Goal: Task Accomplishment & Management: Use online tool/utility

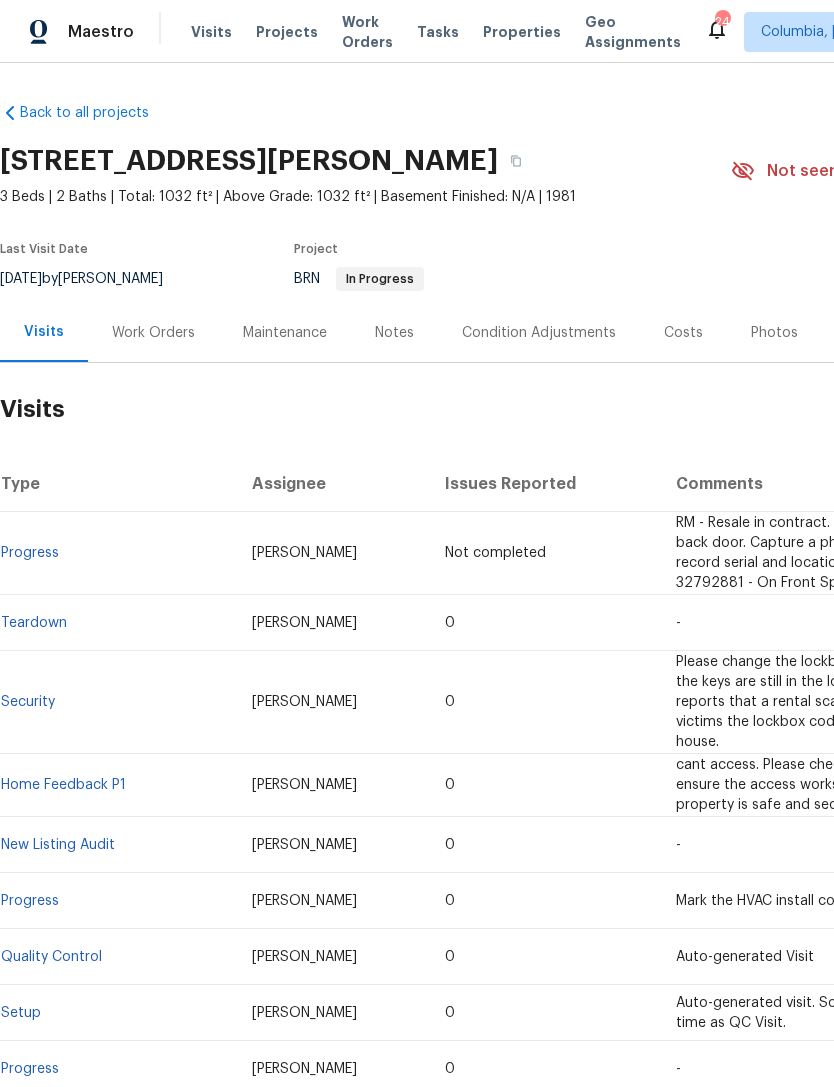
click at [494, 35] on span "Properties" at bounding box center [522, 32] width 78 height 20
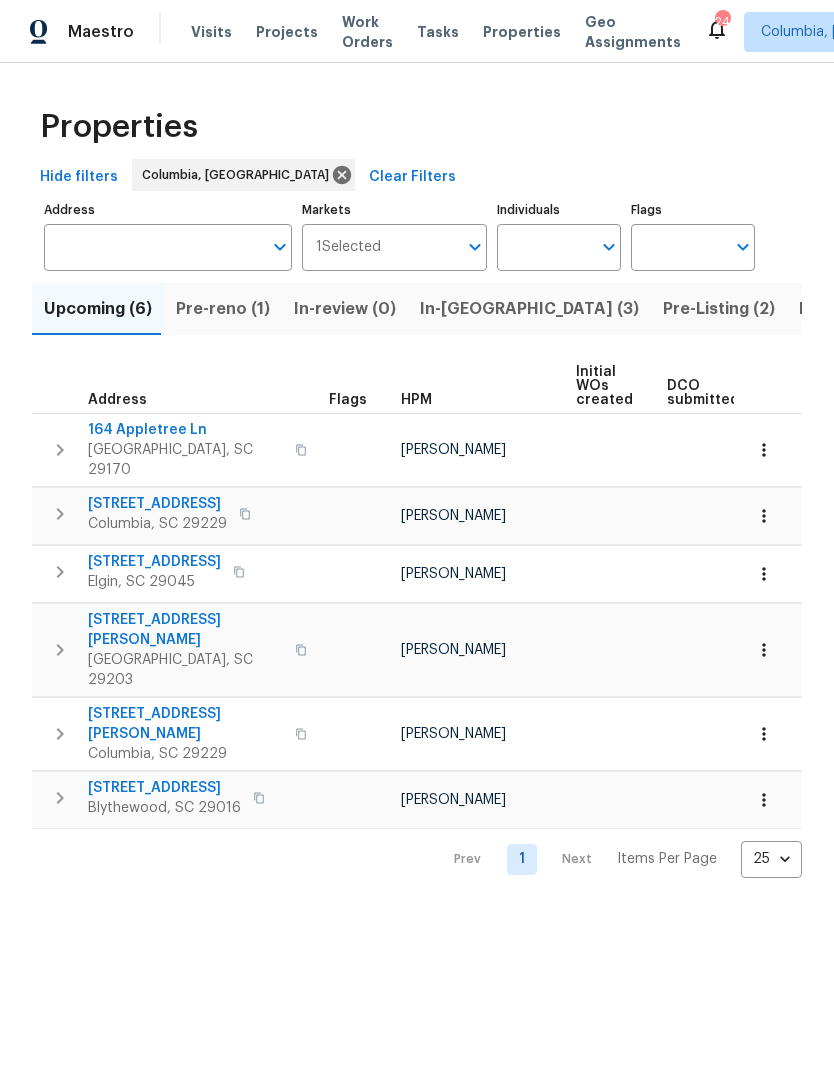
click at [799, 315] on span "Listed (19)" at bounding box center [840, 309] width 83 height 28
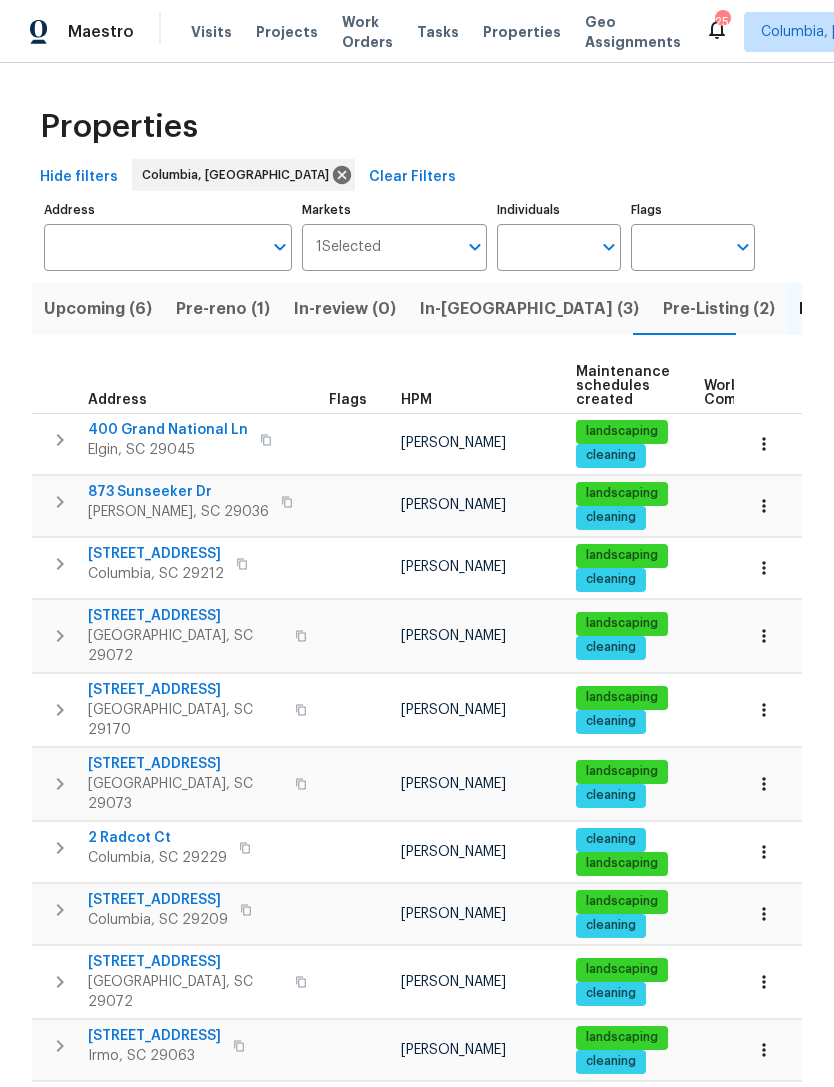
click at [68, 312] on span "Upcoming (6)" at bounding box center [98, 309] width 108 height 28
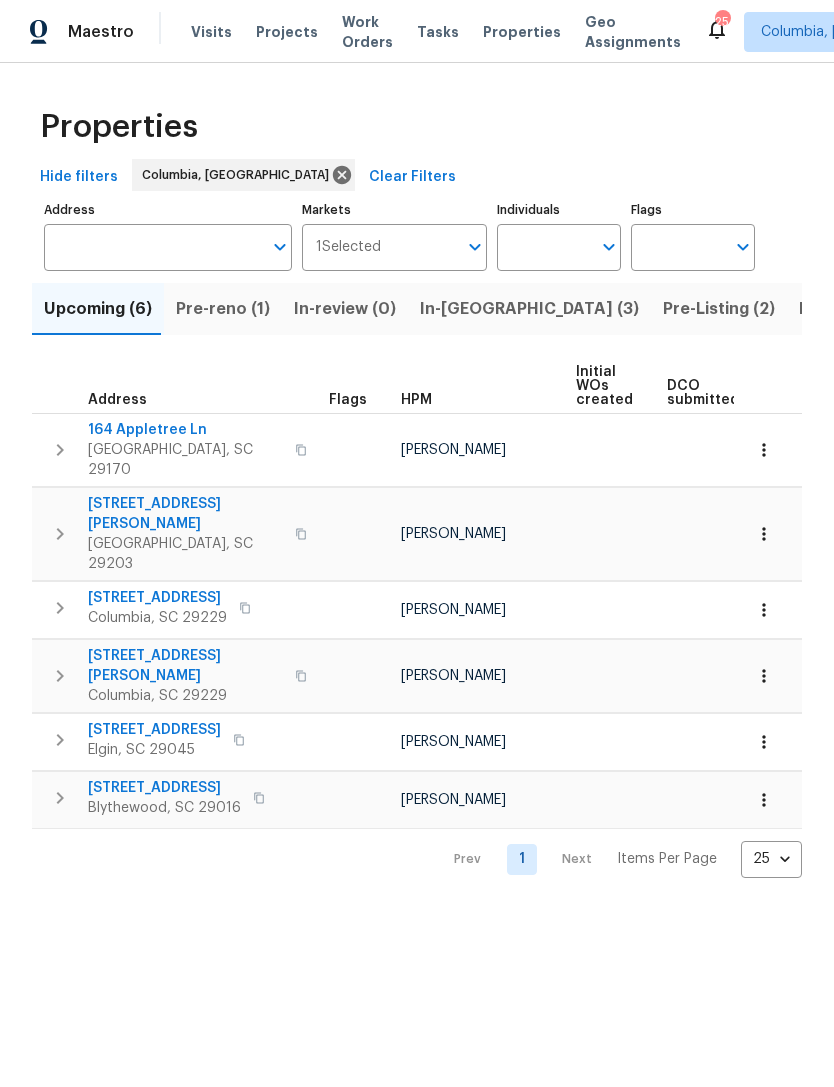
click at [651, 325] on button "Pre-Listing (2)" at bounding box center [719, 309] width 136 height 52
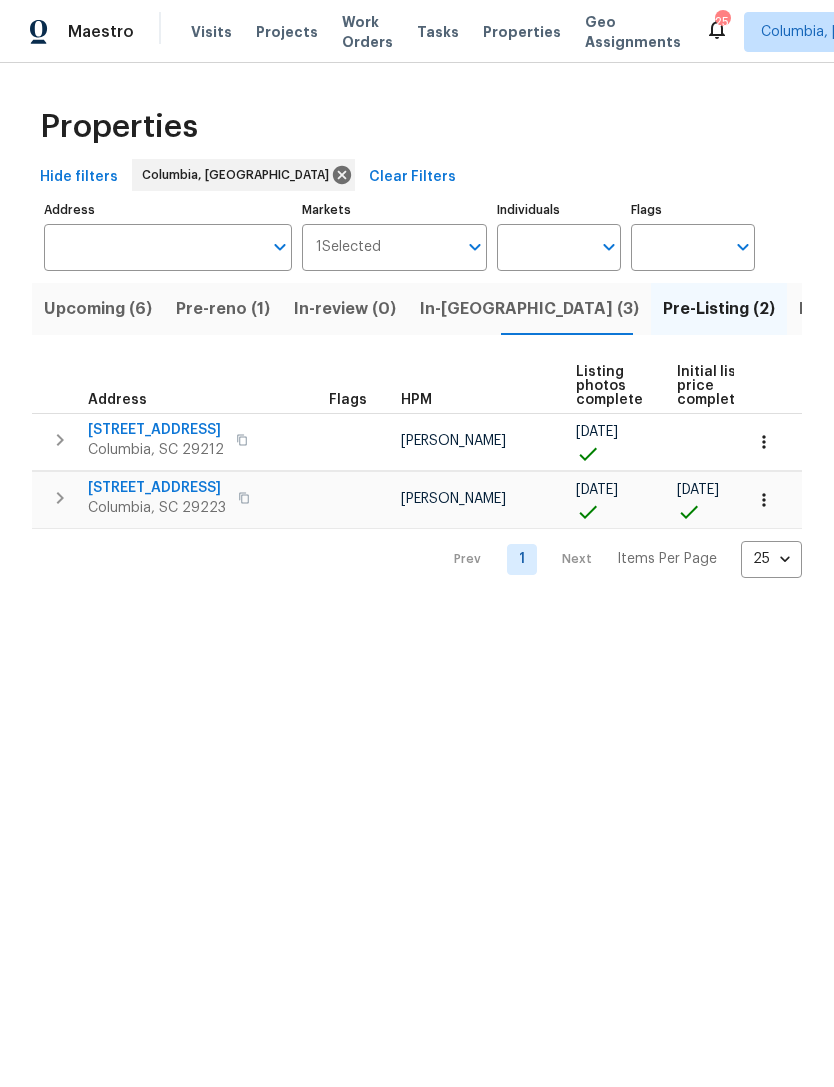
click at [787, 294] on button "Listed (19)" at bounding box center [840, 309] width 107 height 52
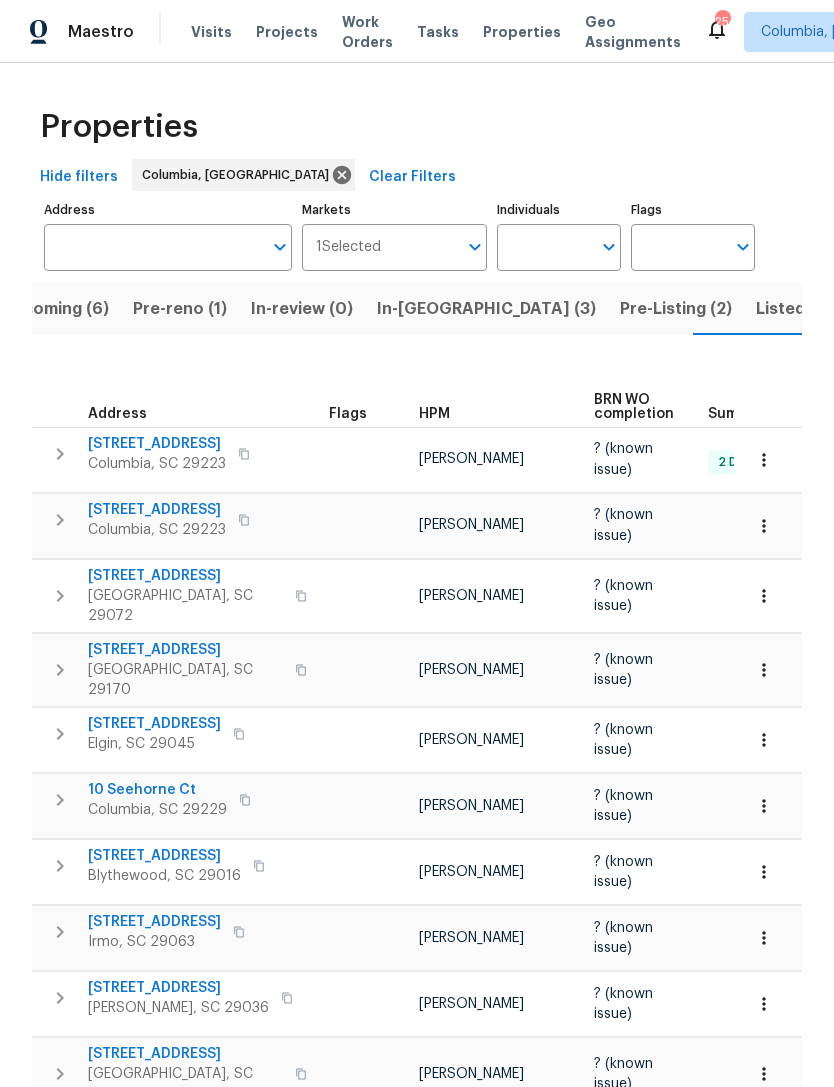
click at [756, 302] on span "Listed (19)" at bounding box center [797, 309] width 83 height 28
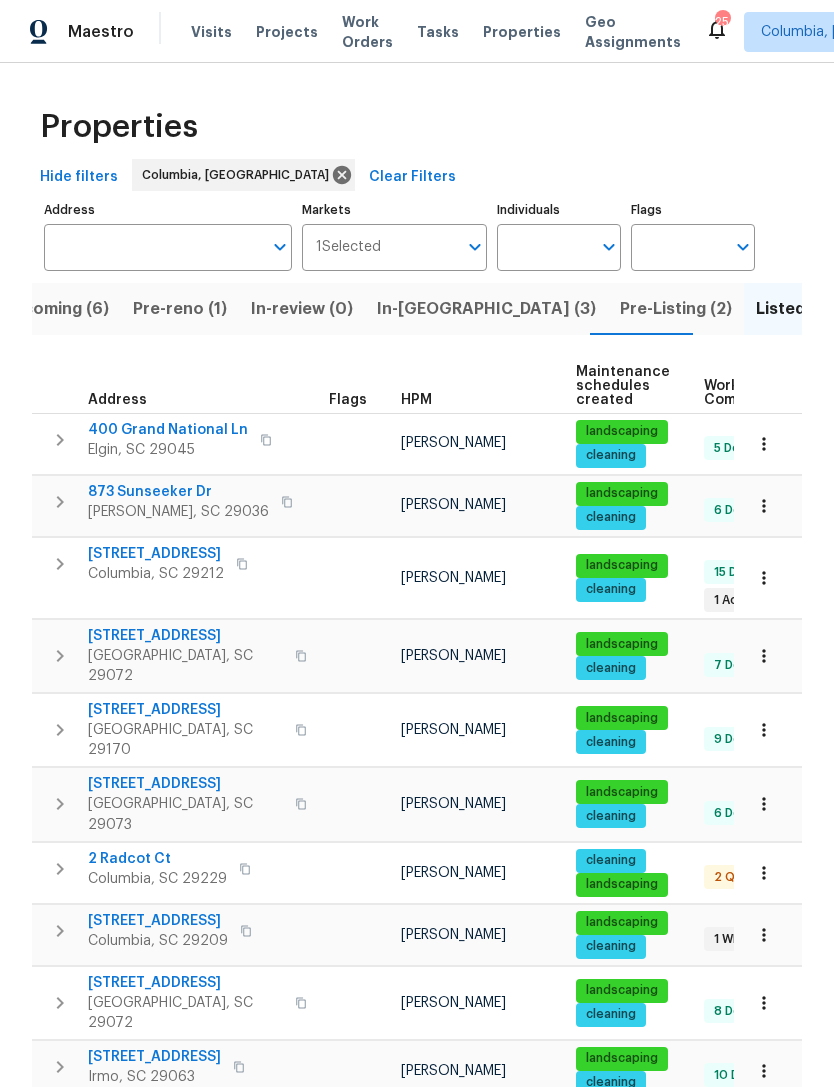
click at [122, 849] on span "2 Radcot Ct" at bounding box center [157, 859] width 139 height 20
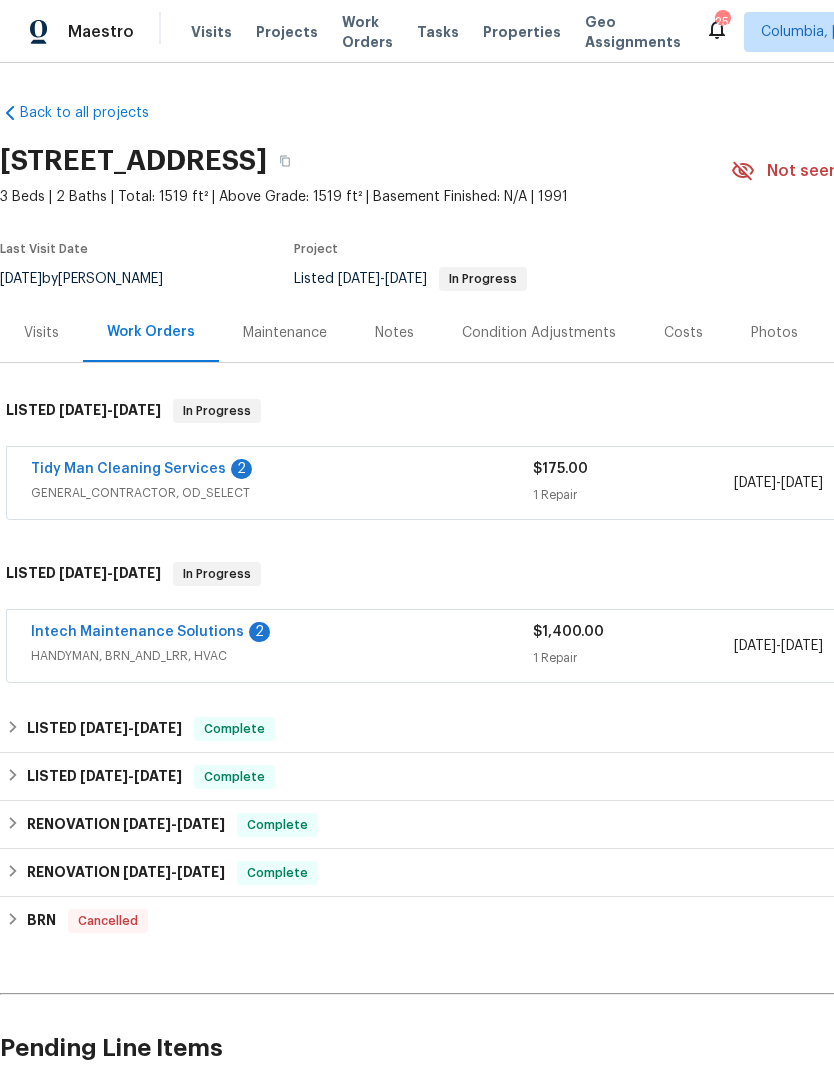
click at [112, 635] on link "Intech Maintenance Solutions" at bounding box center [137, 632] width 213 height 14
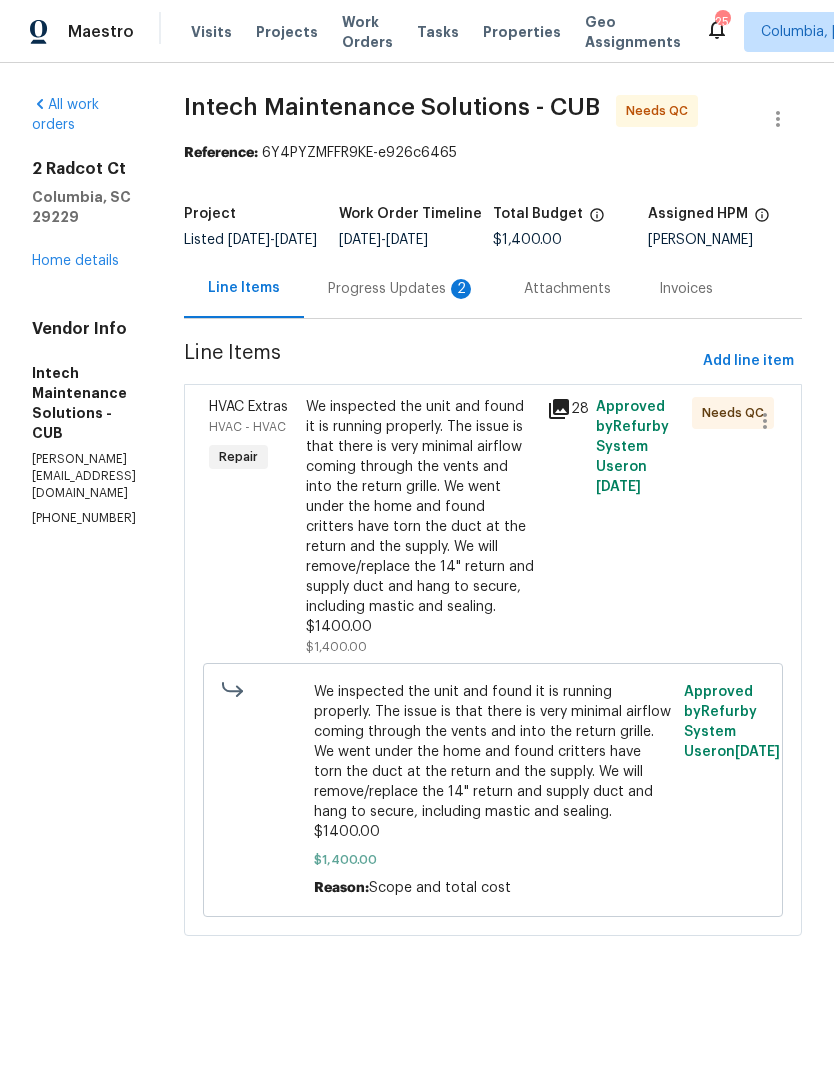
click at [403, 299] on div "Progress Updates 2" at bounding box center [402, 289] width 148 height 20
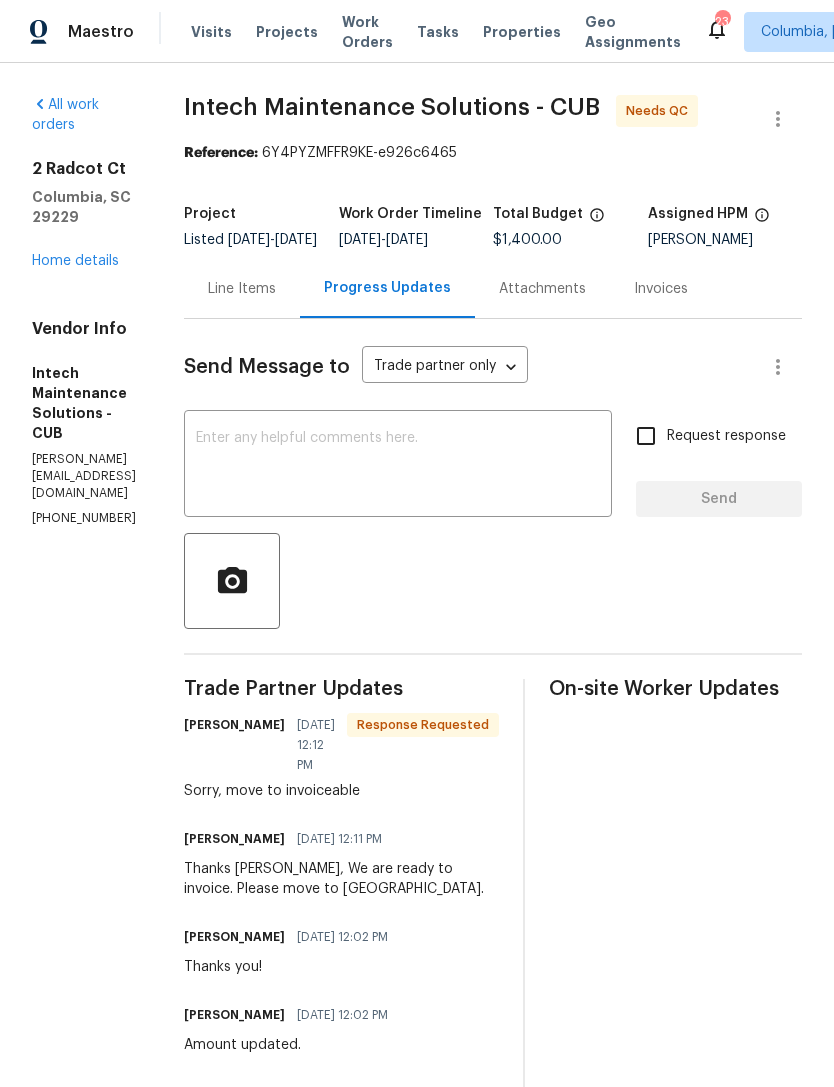
click at [233, 299] on div "Line Items" at bounding box center [242, 289] width 68 height 20
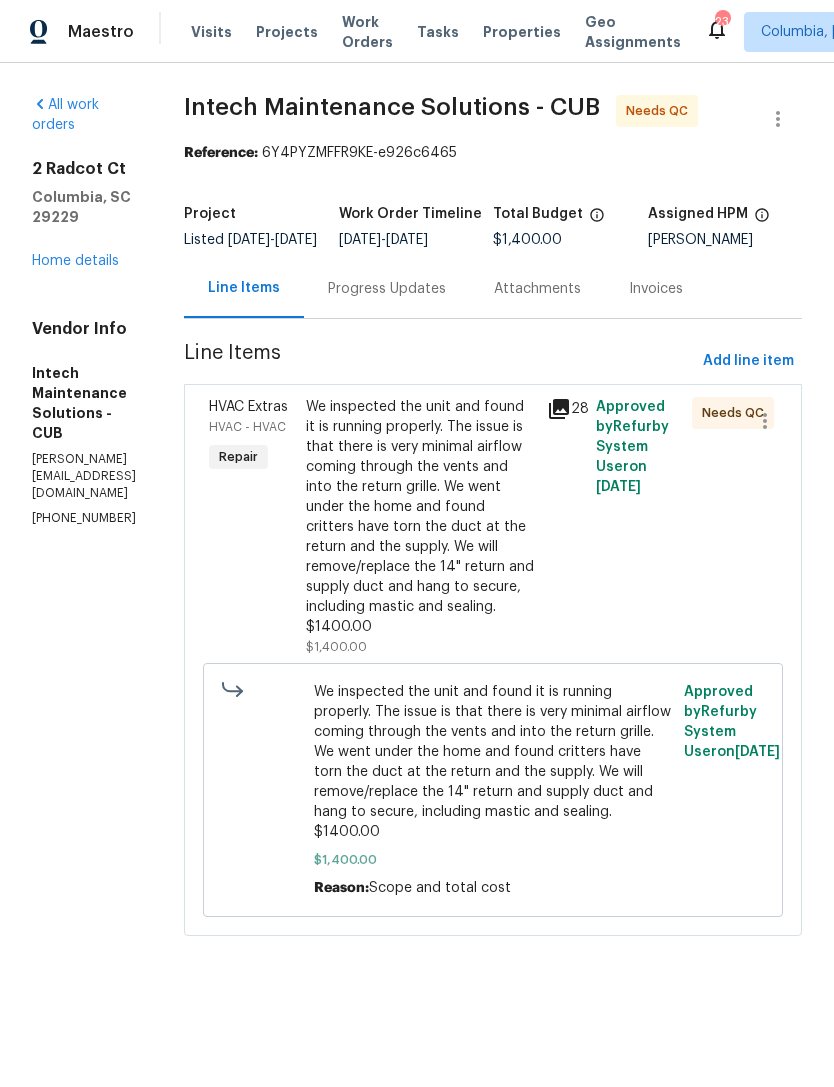
click at [376, 571] on div "We inspected the unit and found it is running properly. The issue is that there…" at bounding box center [421, 517] width 230 height 240
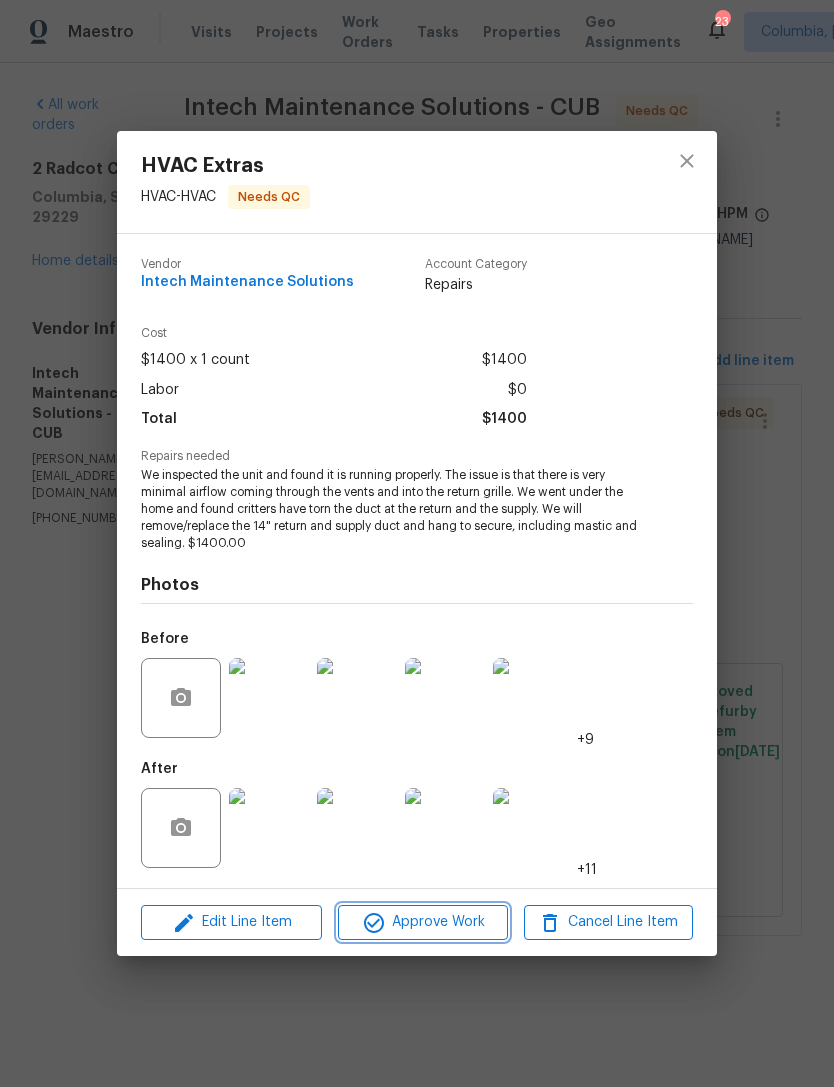
click at [397, 919] on span "Approve Work" at bounding box center [422, 922] width 157 height 25
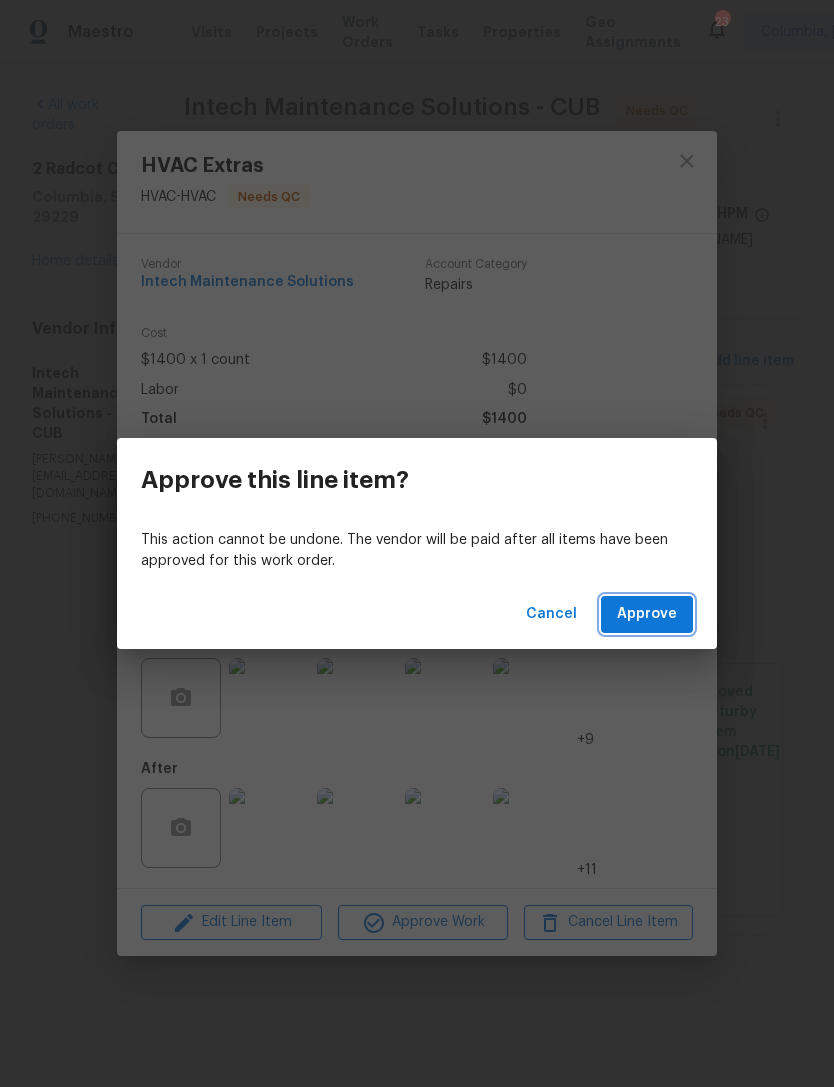
click at [634, 622] on span "Approve" at bounding box center [647, 614] width 60 height 25
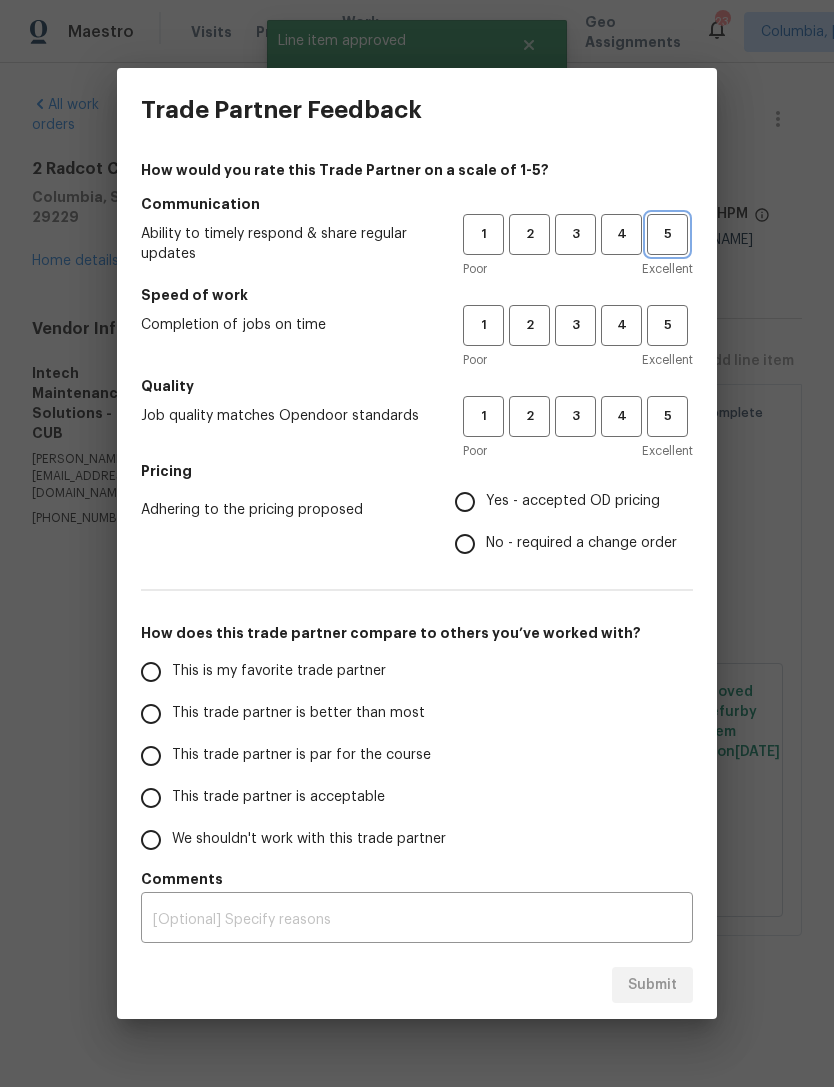
click at [652, 217] on button "5" at bounding box center [667, 234] width 41 height 41
click at [667, 333] on span "5" at bounding box center [667, 325] width 37 height 23
click at [678, 424] on span "5" at bounding box center [667, 416] width 37 height 23
click at [464, 500] on input "Yes - accepted OD pricing" at bounding box center [465, 502] width 42 height 42
radio input "true"
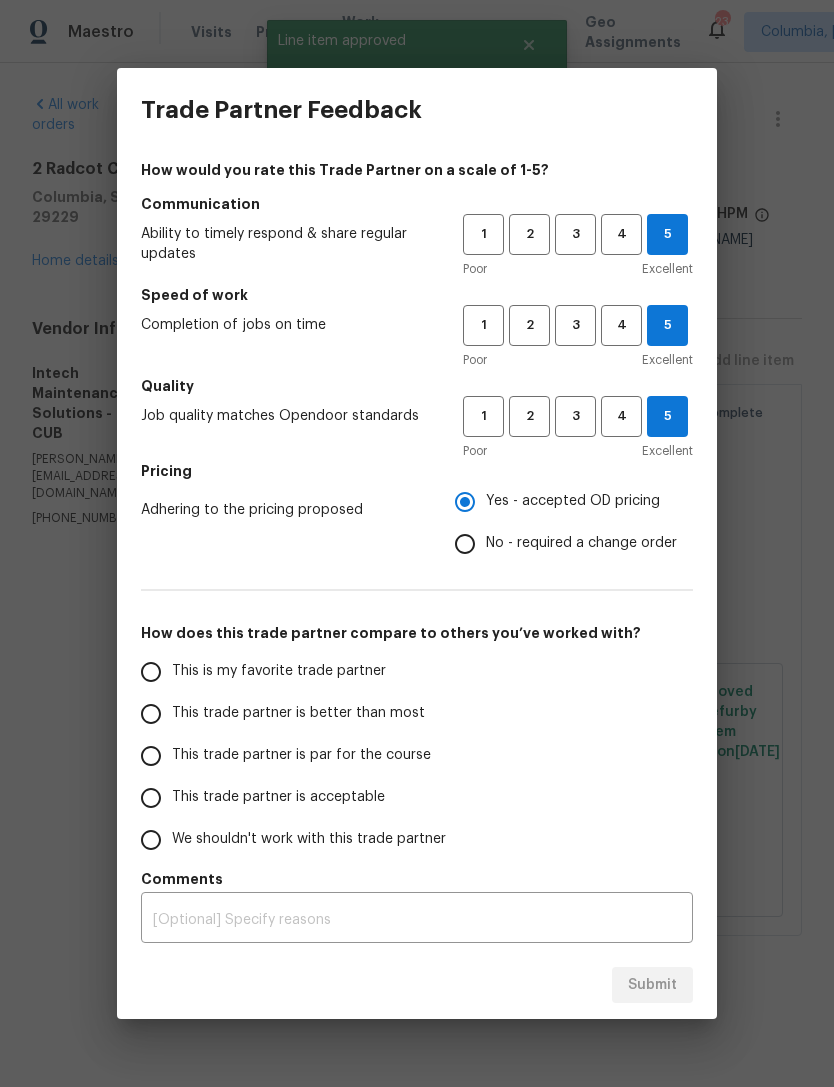
click at [134, 684] on input "This is my favorite trade partner" at bounding box center [151, 672] width 42 height 42
click at [647, 988] on span "Submit" at bounding box center [652, 985] width 49 height 25
radio input "true"
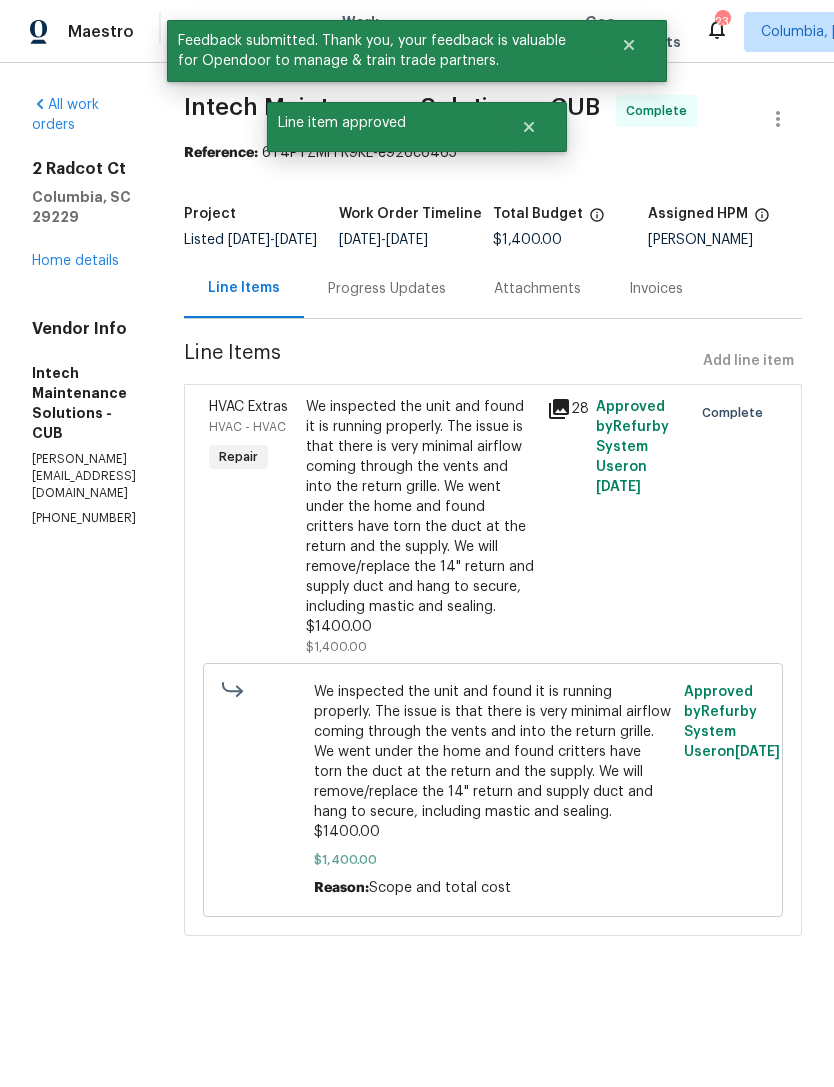
click at [42, 254] on link "Home details" at bounding box center [75, 261] width 87 height 14
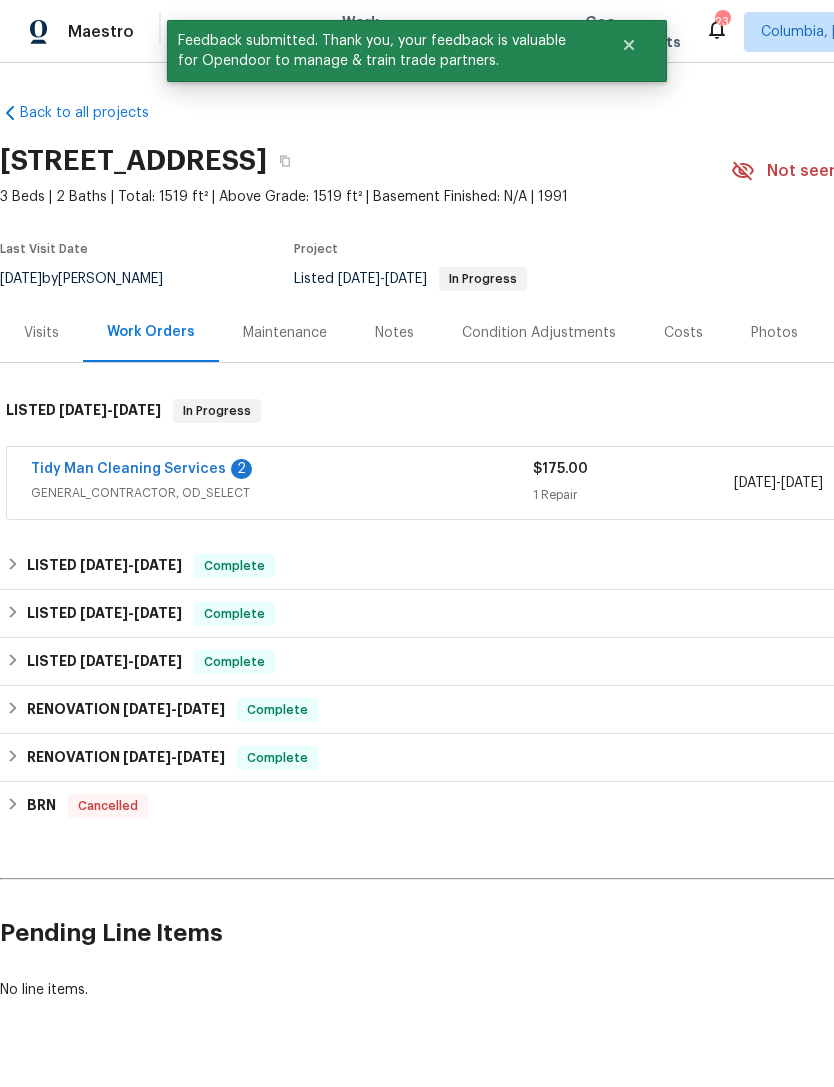
click at [90, 467] on link "Tidy Man Cleaning Services" at bounding box center [128, 469] width 195 height 14
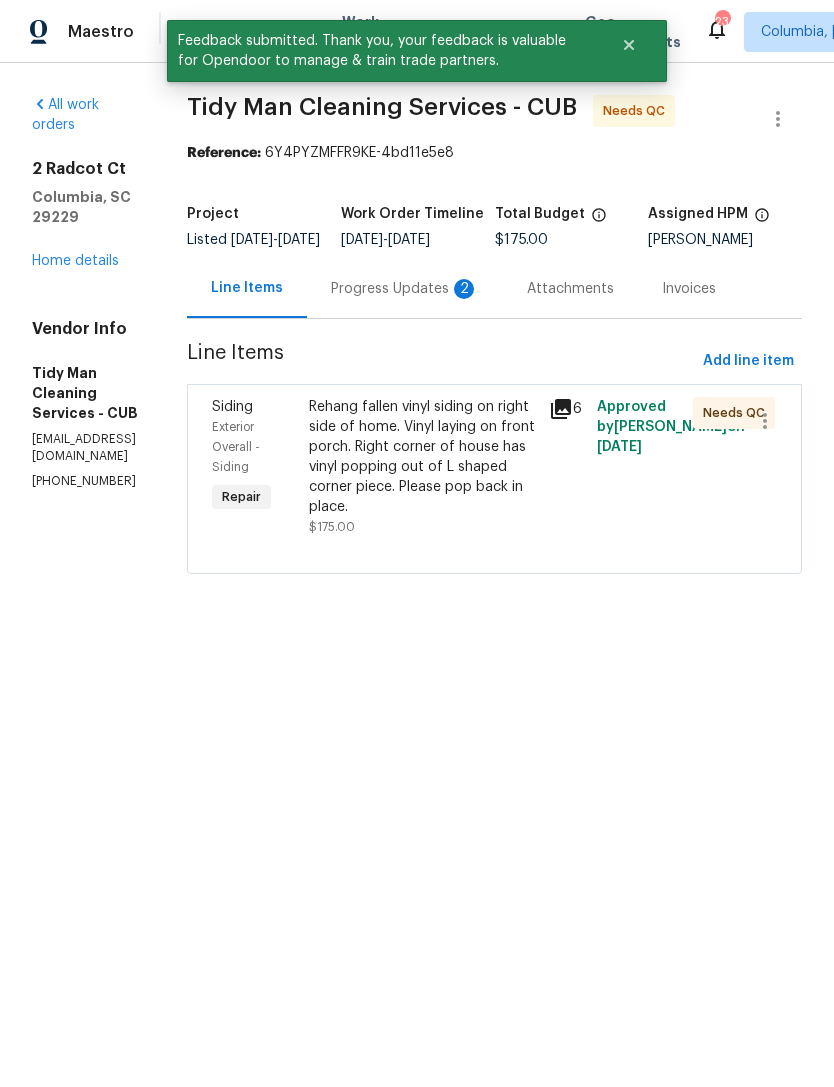
click at [374, 299] on div "Progress Updates 2" at bounding box center [405, 289] width 148 height 20
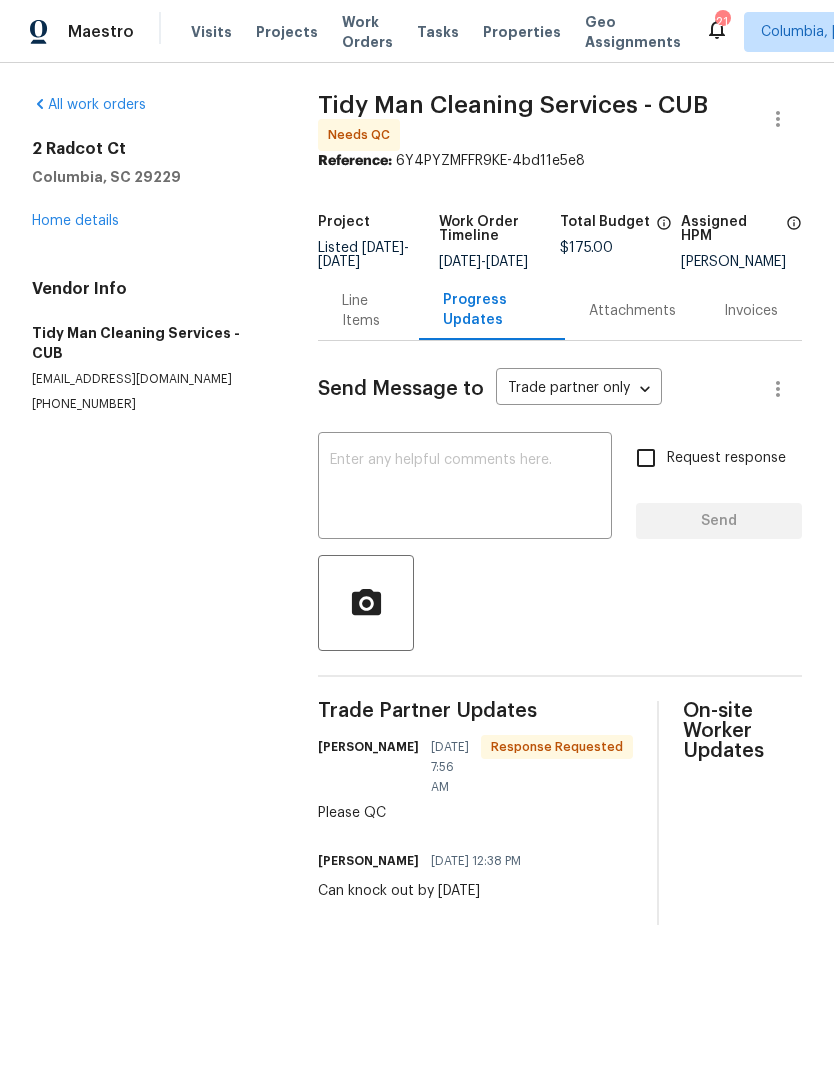
click at [350, 330] on div "Line Items" at bounding box center [368, 311] width 53 height 40
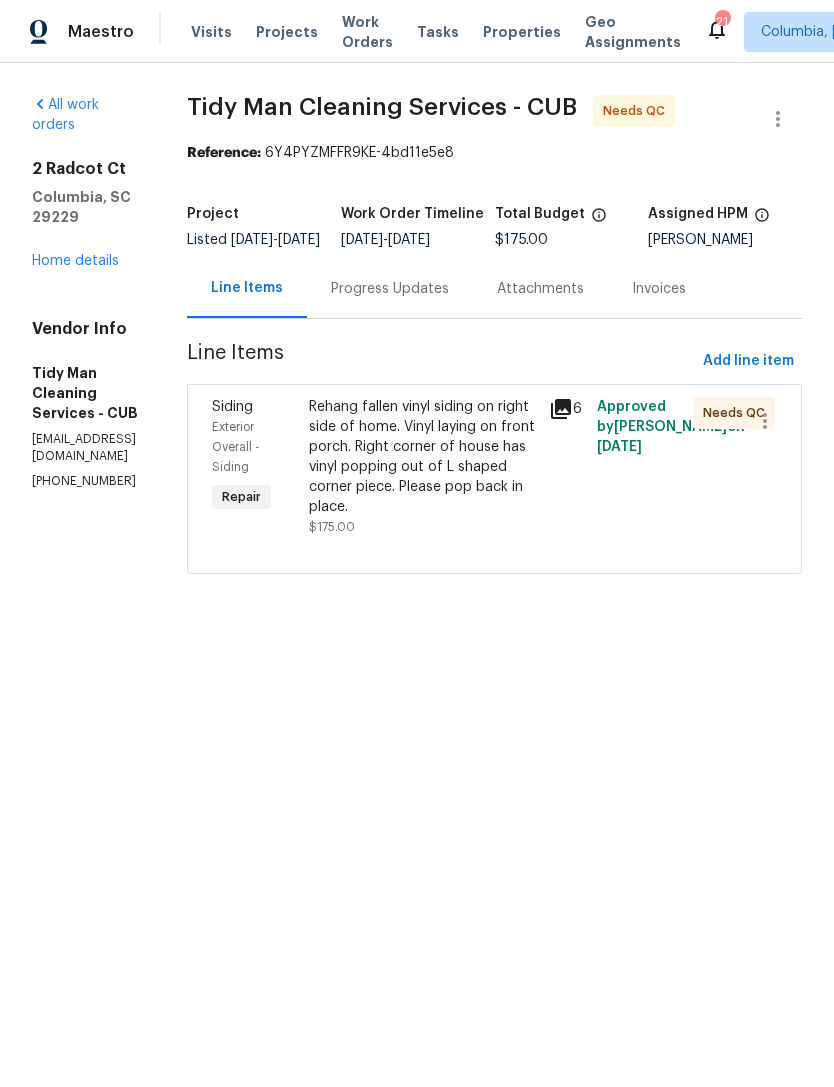
click at [412, 484] on div "Rehang fallen vinyl siding on right side of home. Vinyl laying on front porch. …" at bounding box center [423, 457] width 228 height 120
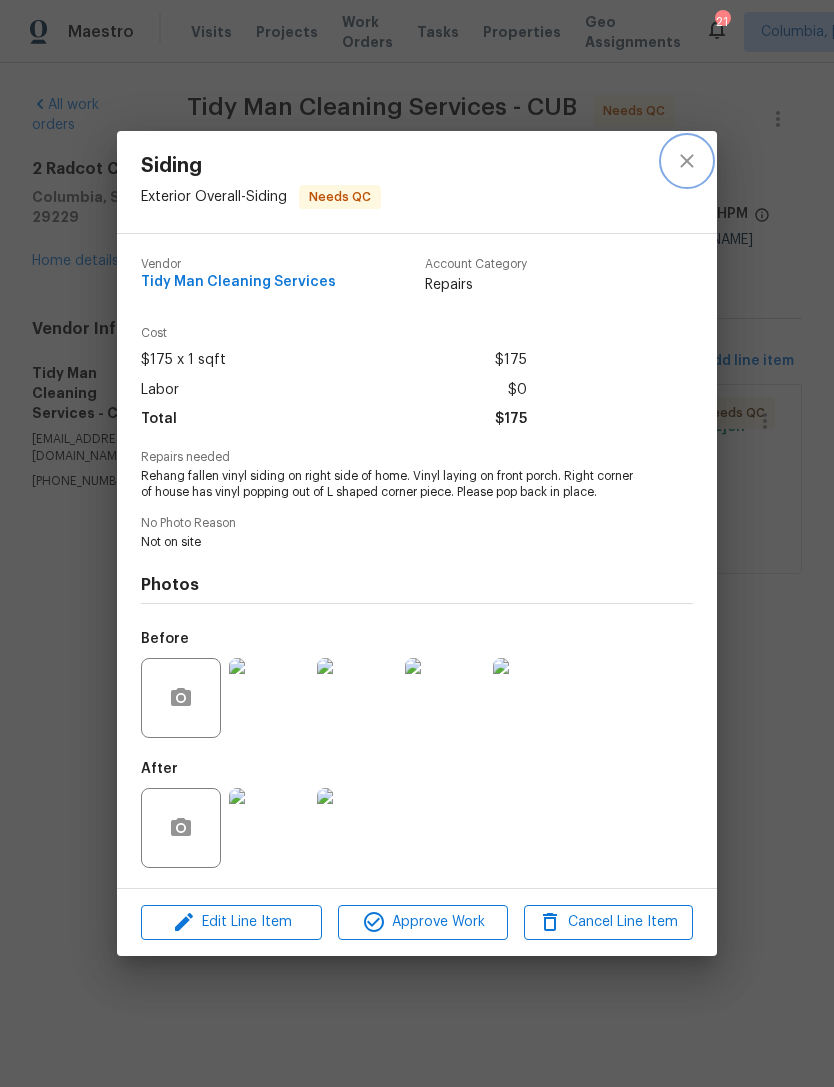
click at [673, 147] on button "close" at bounding box center [687, 161] width 48 height 48
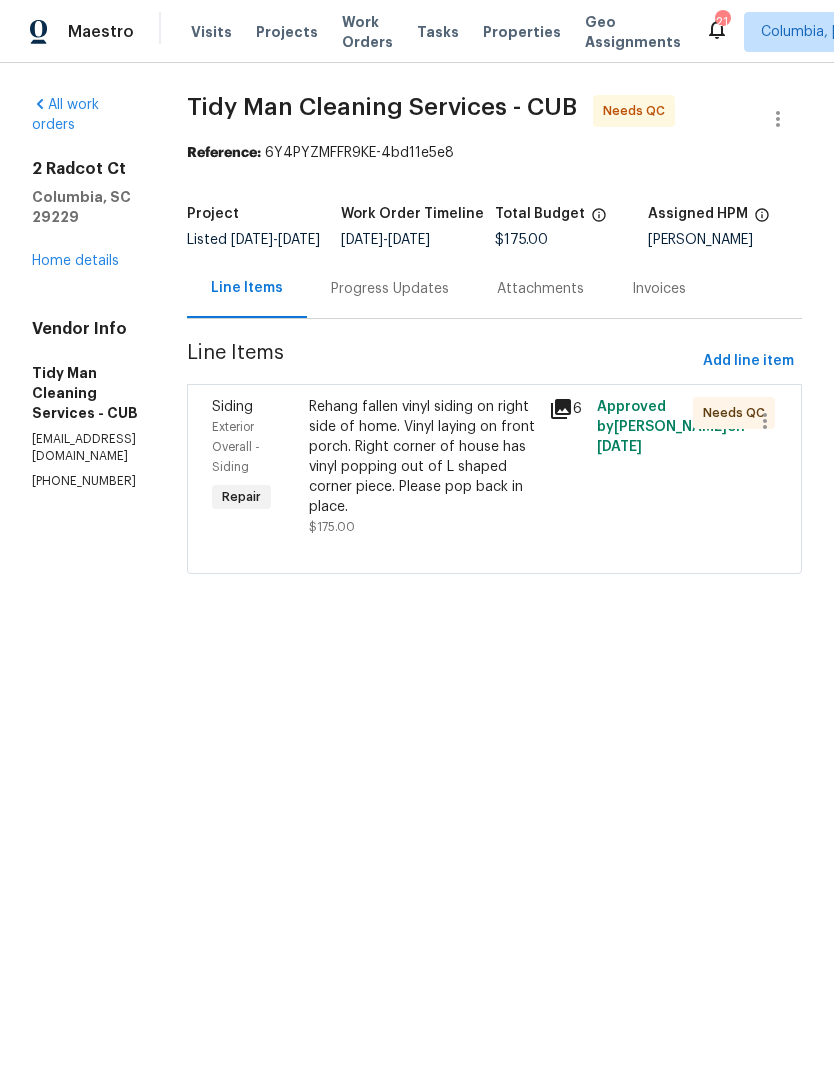
click at [441, 471] on div "Rehang fallen vinyl siding on right side of home. Vinyl laying on front porch. …" at bounding box center [423, 457] width 228 height 120
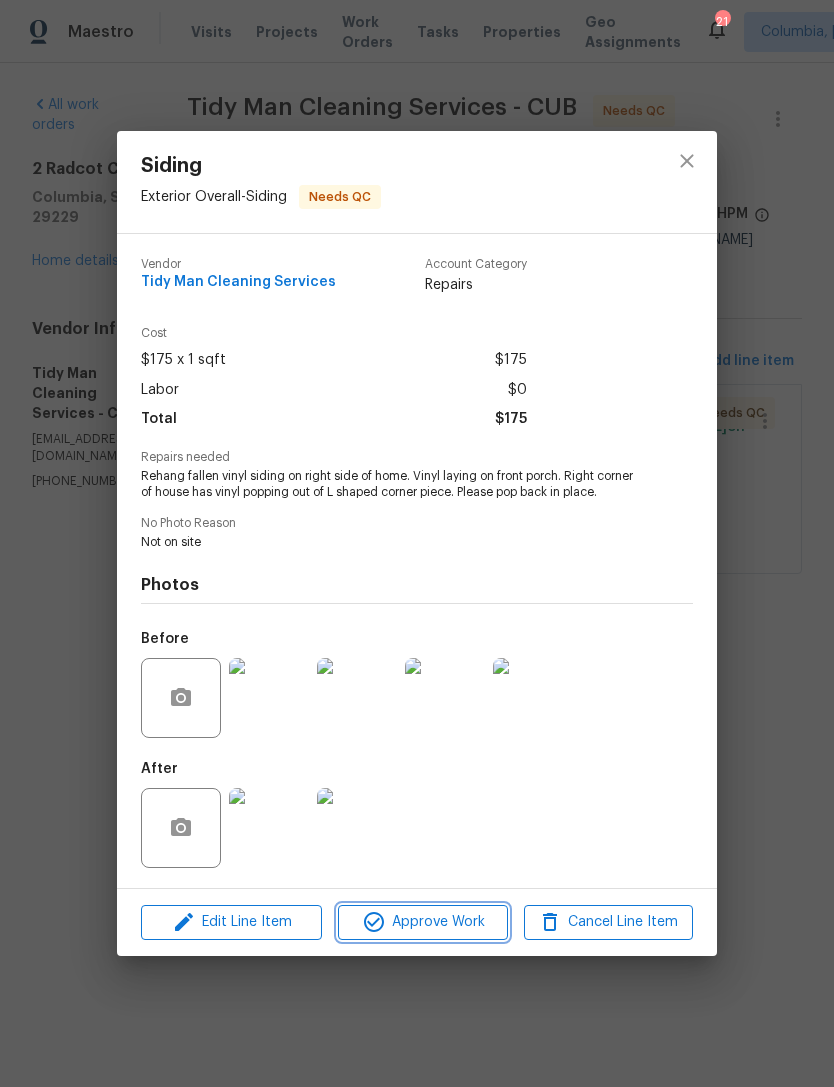
click at [411, 935] on span "Approve Work" at bounding box center [422, 922] width 157 height 25
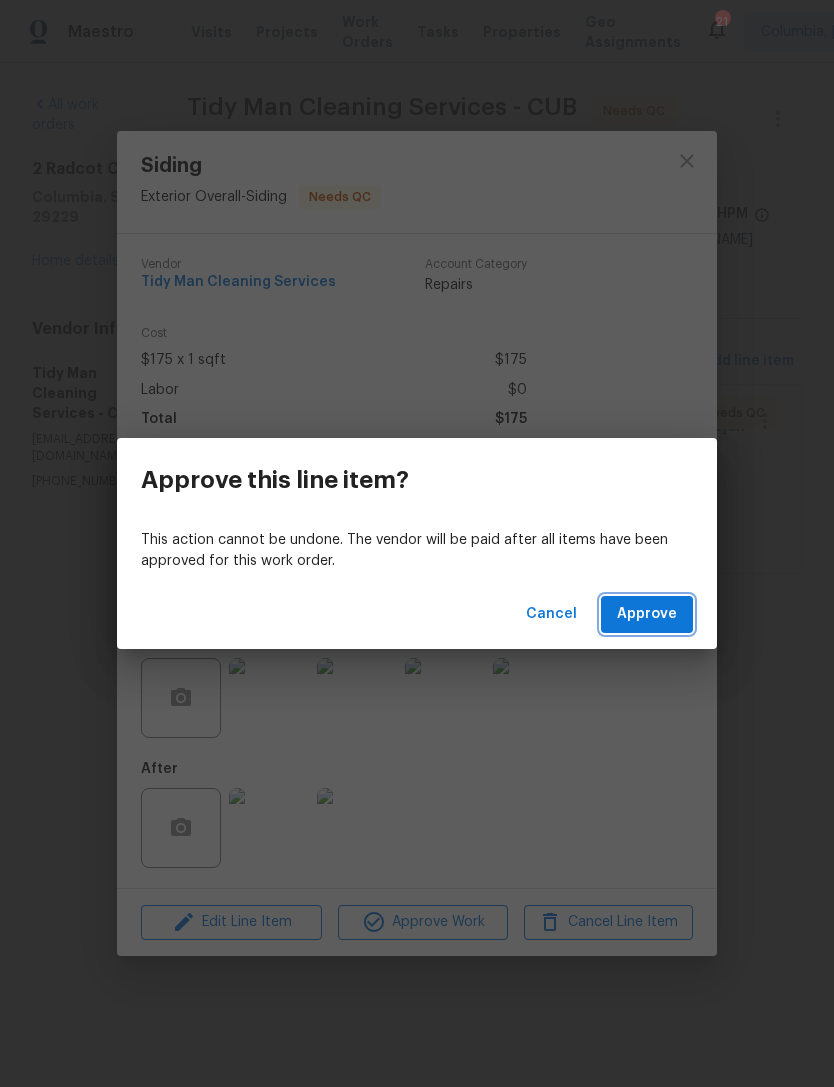
click at [639, 604] on span "Approve" at bounding box center [647, 614] width 60 height 25
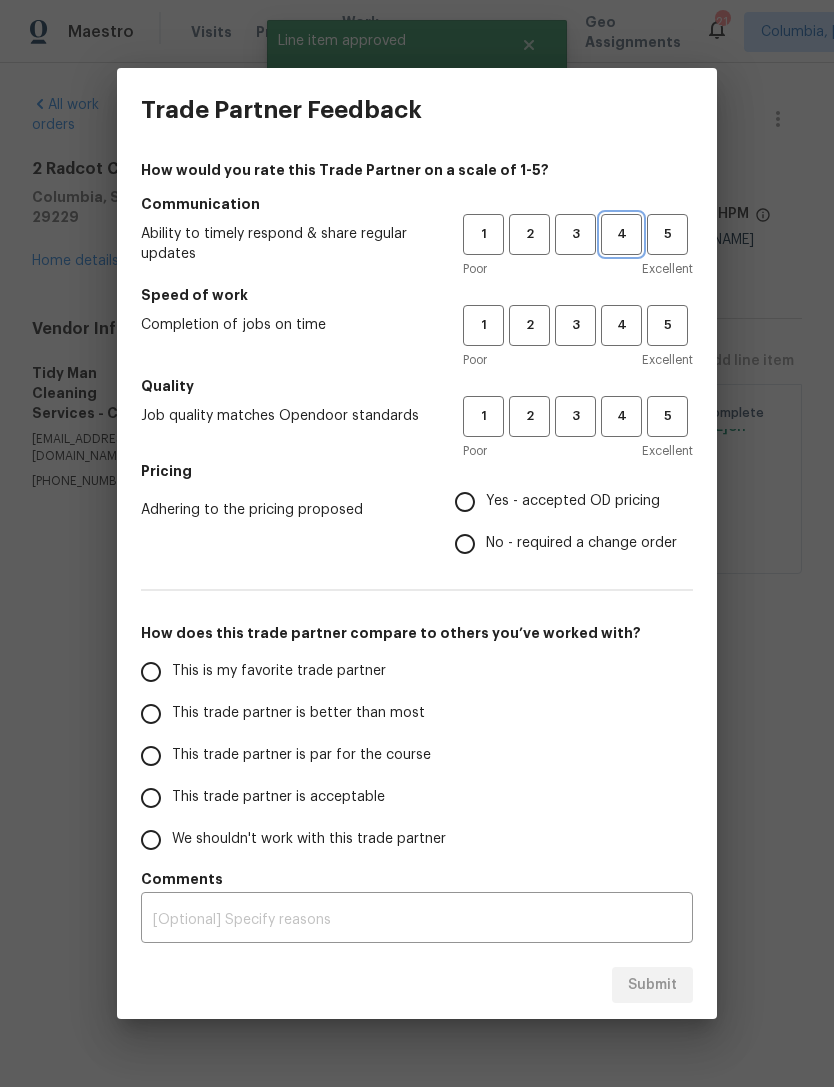
click at [640, 241] on button "4" at bounding box center [621, 234] width 41 height 41
click at [662, 307] on button "5" at bounding box center [667, 325] width 41 height 41
click at [663, 226] on span "5" at bounding box center [667, 234] width 37 height 23
click at [663, 388] on h5 "Quality" at bounding box center [417, 386] width 552 height 20
click at [660, 411] on span "5" at bounding box center [667, 416] width 37 height 23
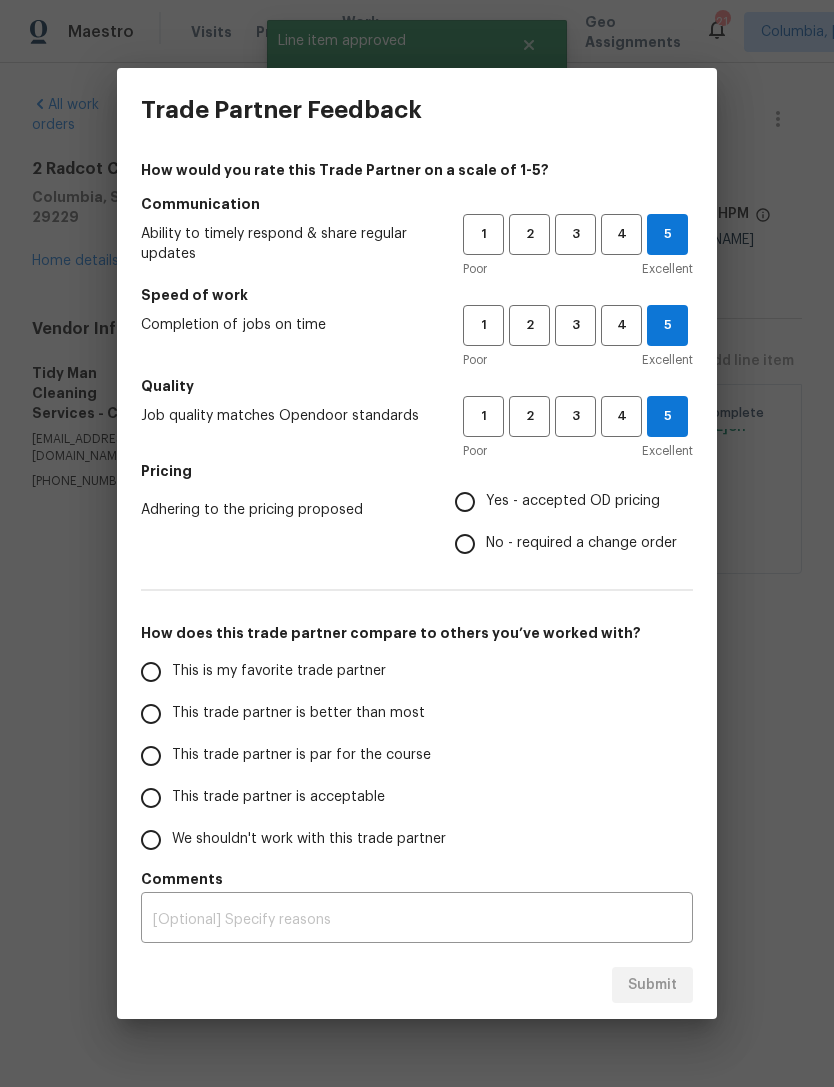
click at [462, 498] on input "Yes - accepted OD pricing" at bounding box center [465, 502] width 42 height 42
radio input "true"
click at [143, 669] on input "This is my favorite trade partner" at bounding box center [151, 672] width 42 height 42
click at [615, 974] on button "Submit" at bounding box center [652, 985] width 81 height 37
radio input "true"
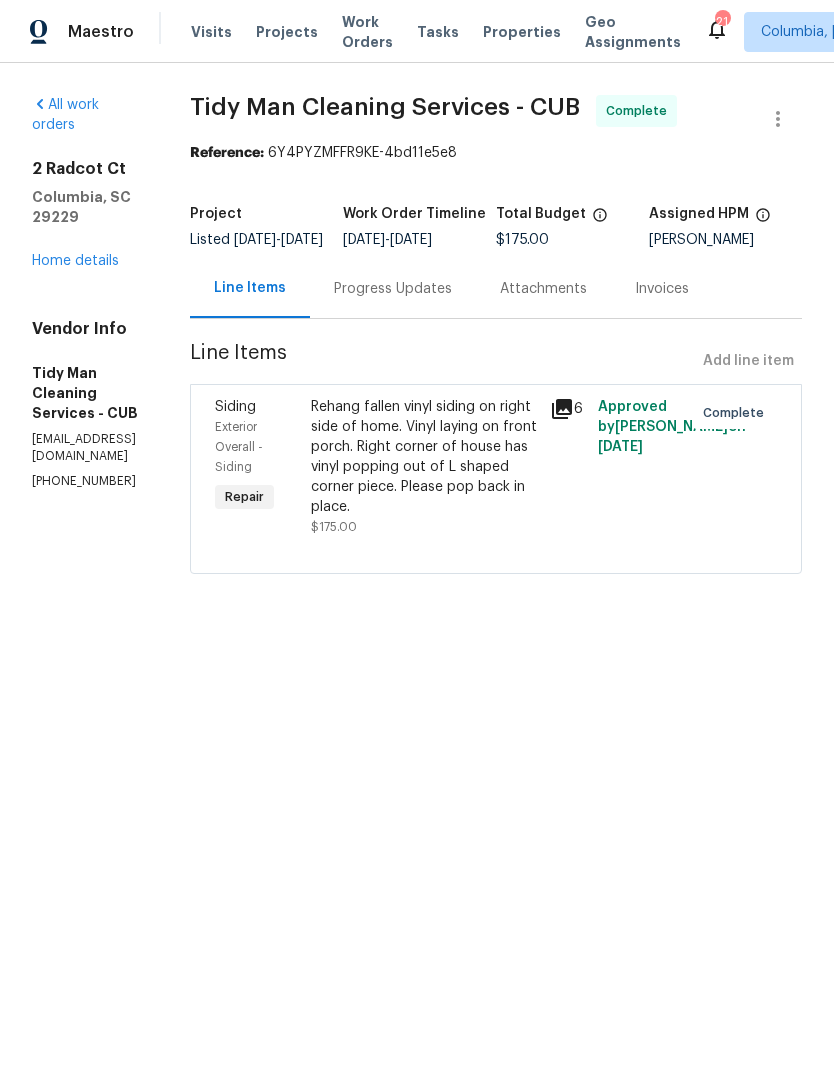
click at [54, 254] on link "Home details" at bounding box center [75, 261] width 87 height 14
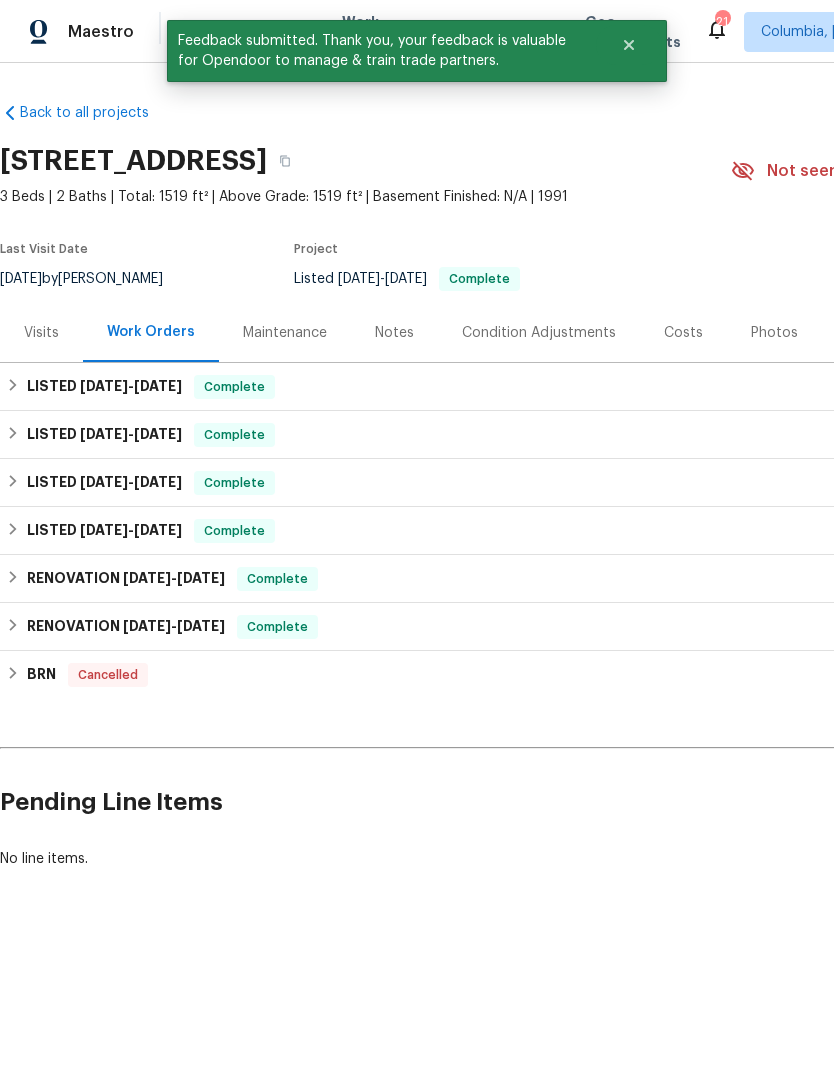
click at [33, 341] on div "Visits" at bounding box center [41, 333] width 35 height 20
